Goal: Transaction & Acquisition: Purchase product/service

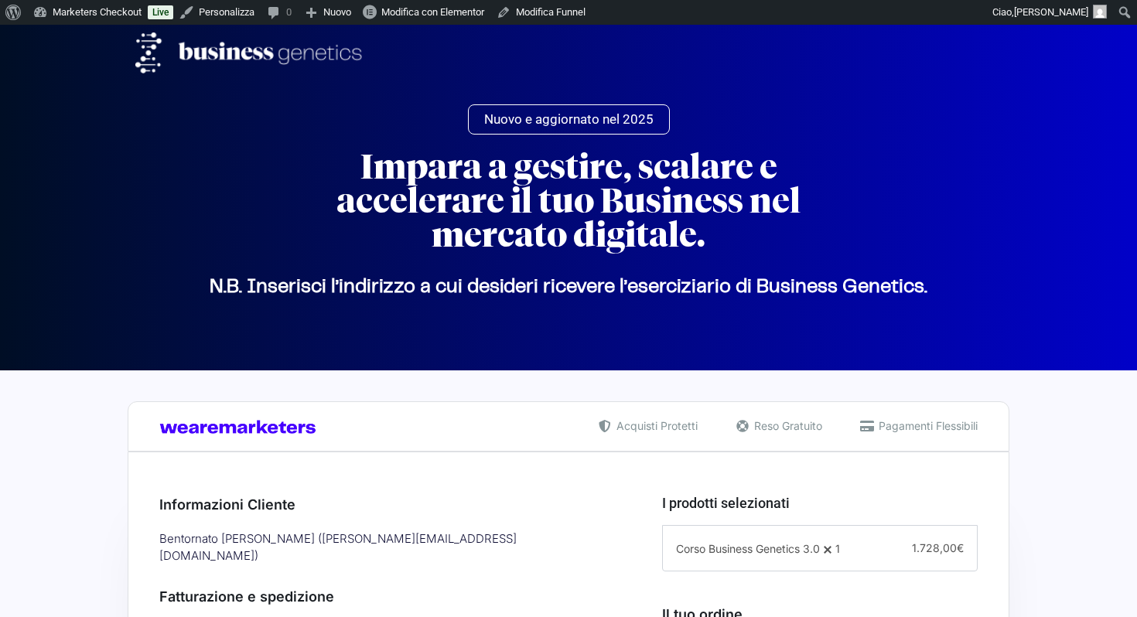
select select "FC"
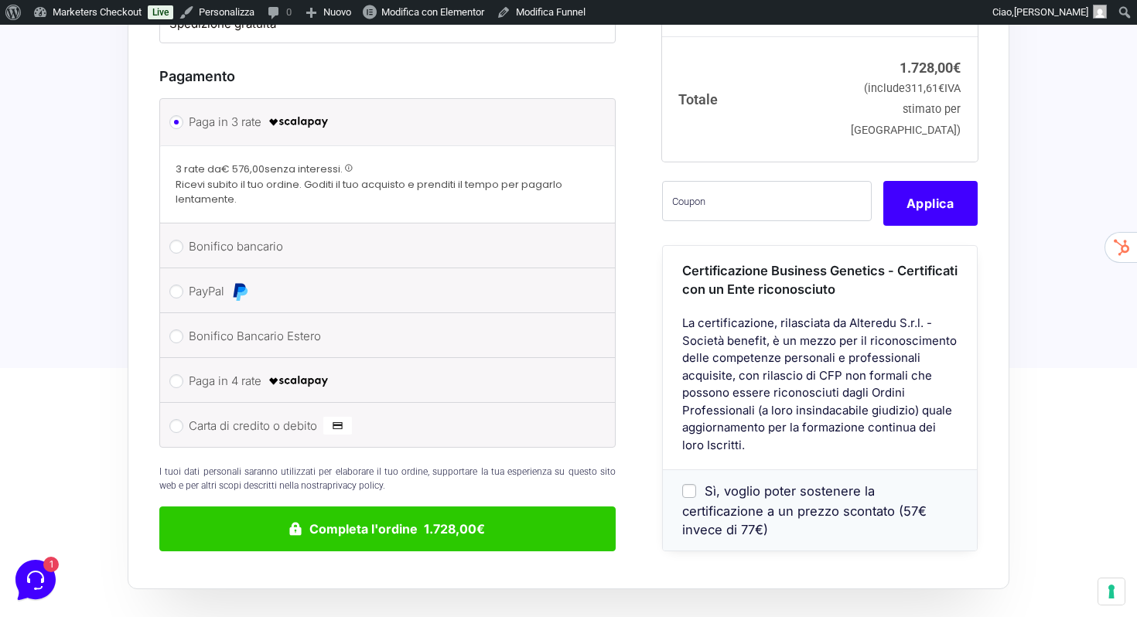
scroll to position [1240, 0]
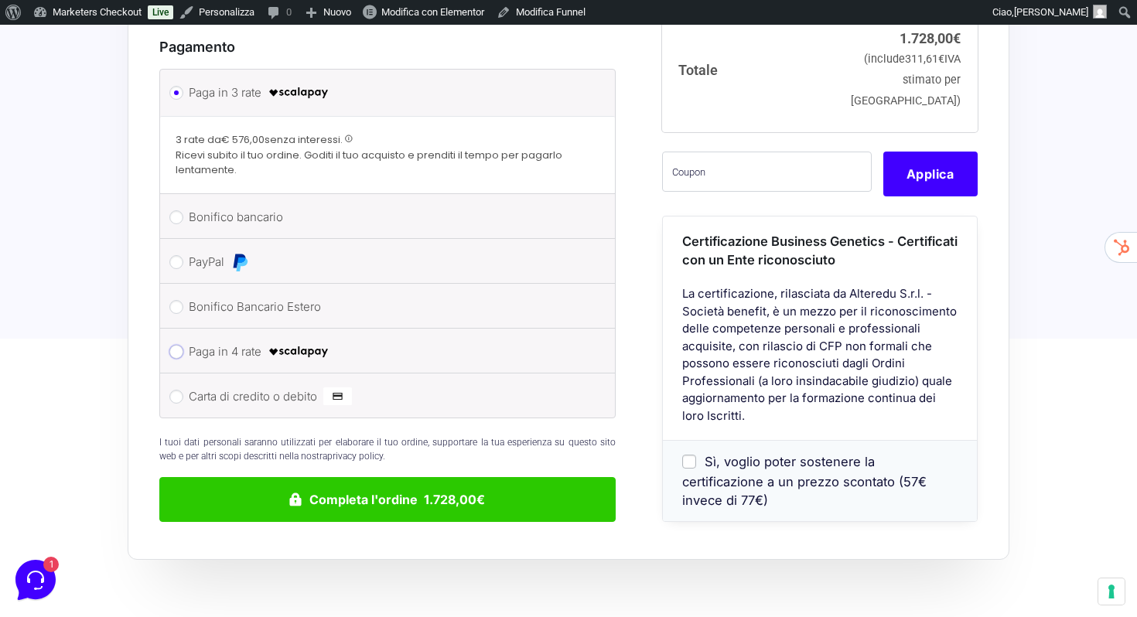
click at [178, 345] on input "Paga in 4 rate" at bounding box center [176, 352] width 14 height 14
radio input "true"
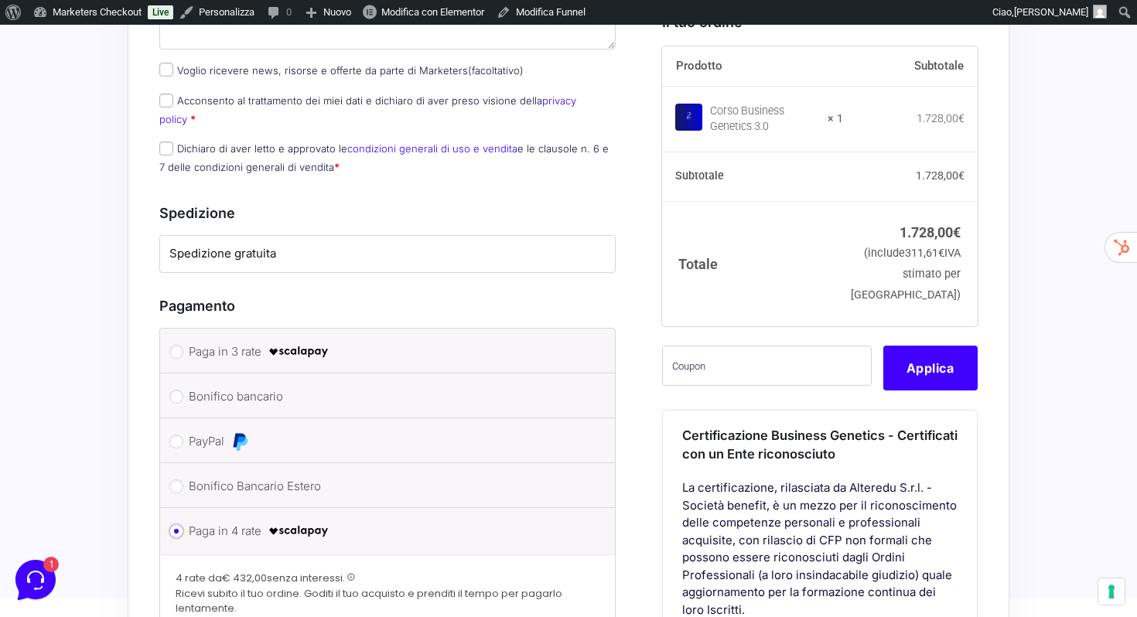
scroll to position [978, 0]
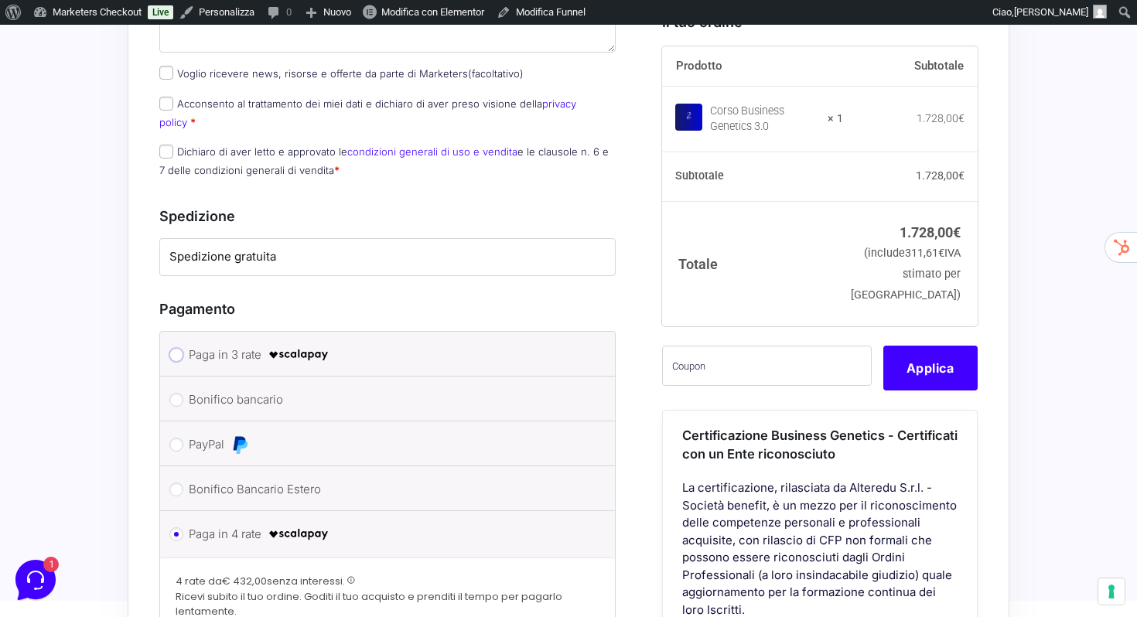
click at [177, 348] on input "Paga in 3 rate" at bounding box center [176, 355] width 14 height 14
radio input "true"
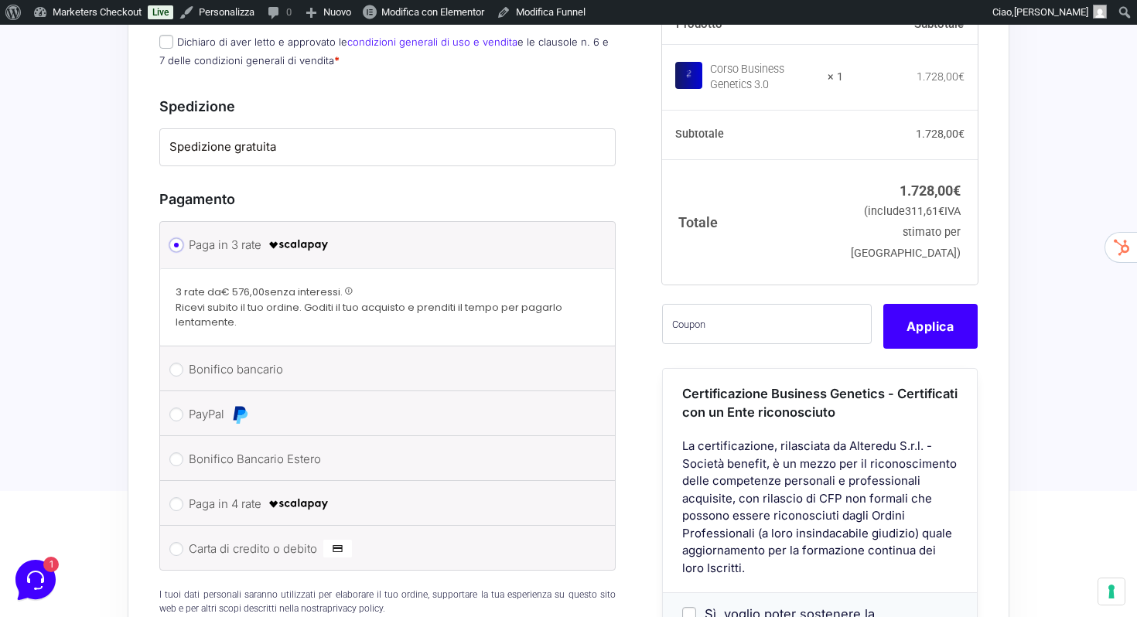
scroll to position [1090, 0]
